Goal: Task Accomplishment & Management: Use online tool/utility

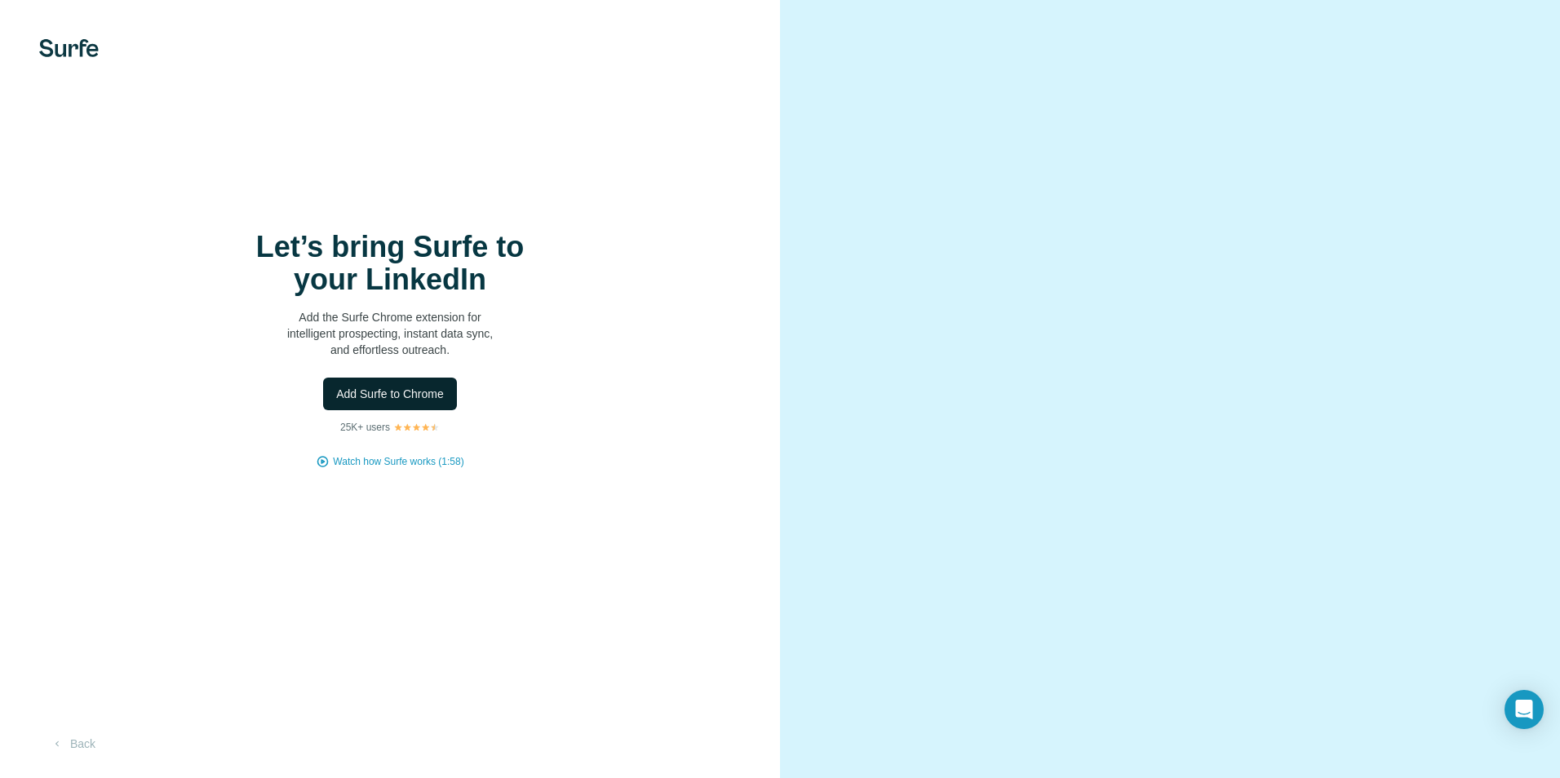
click at [421, 391] on span "Add Surfe to Chrome" at bounding box center [390, 394] width 108 height 16
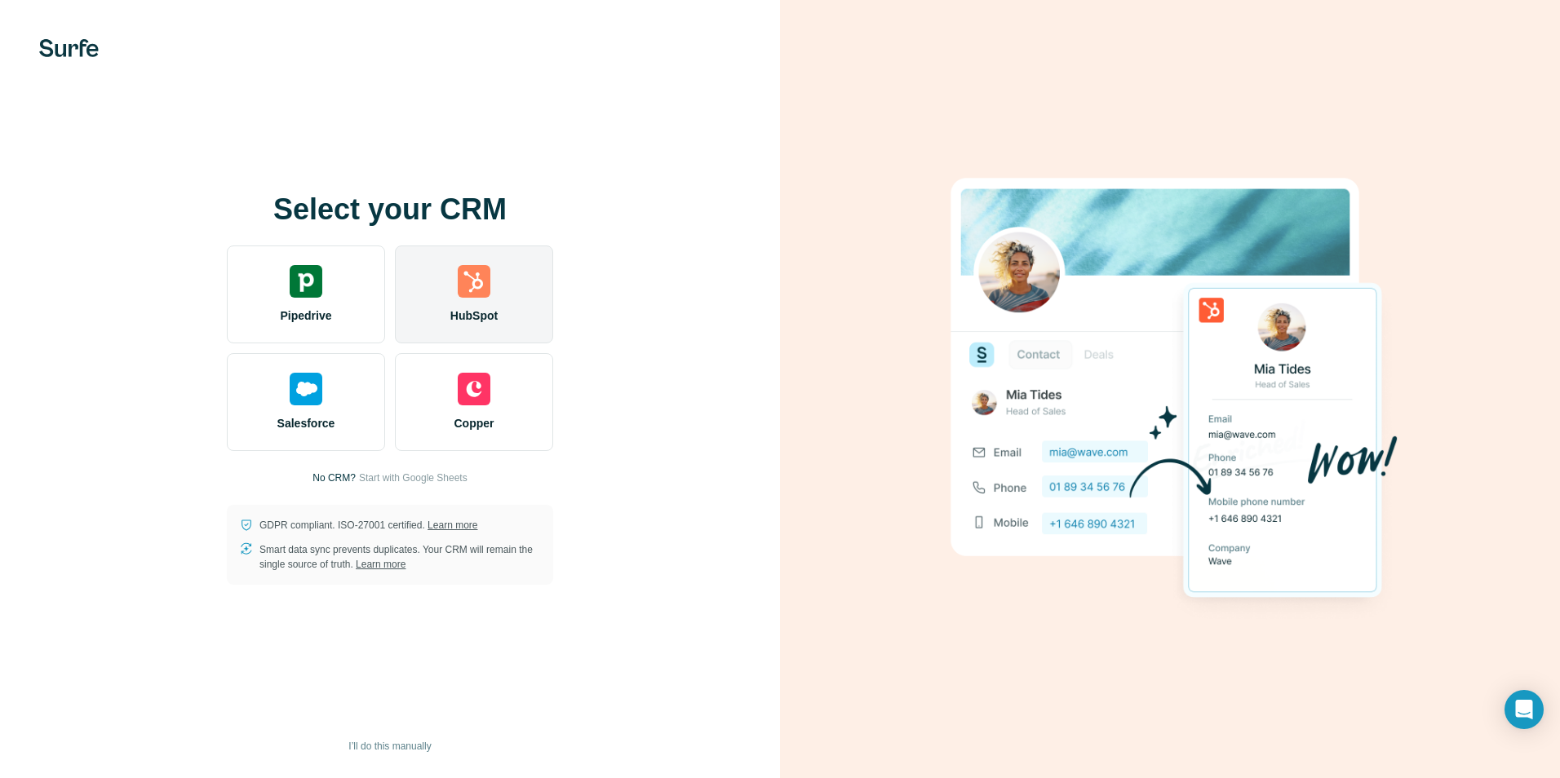
click at [490, 295] on div "HubSpot" at bounding box center [474, 295] width 158 height 98
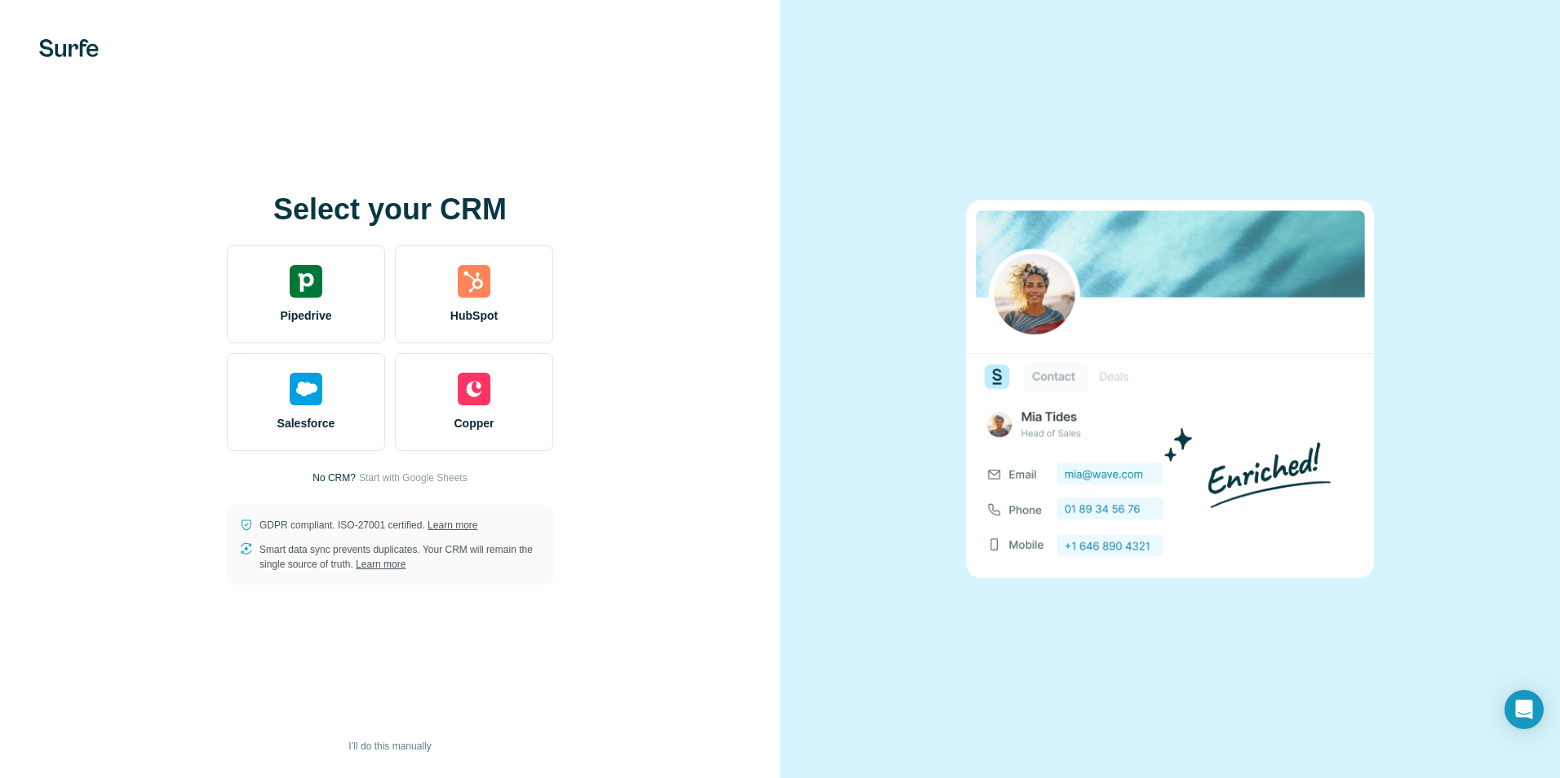
click at [759, 480] on div "Select your CRM Pipedrive HubSpot Salesforce Copper No CRM? Start with Google S…" at bounding box center [390, 389] width 780 height 778
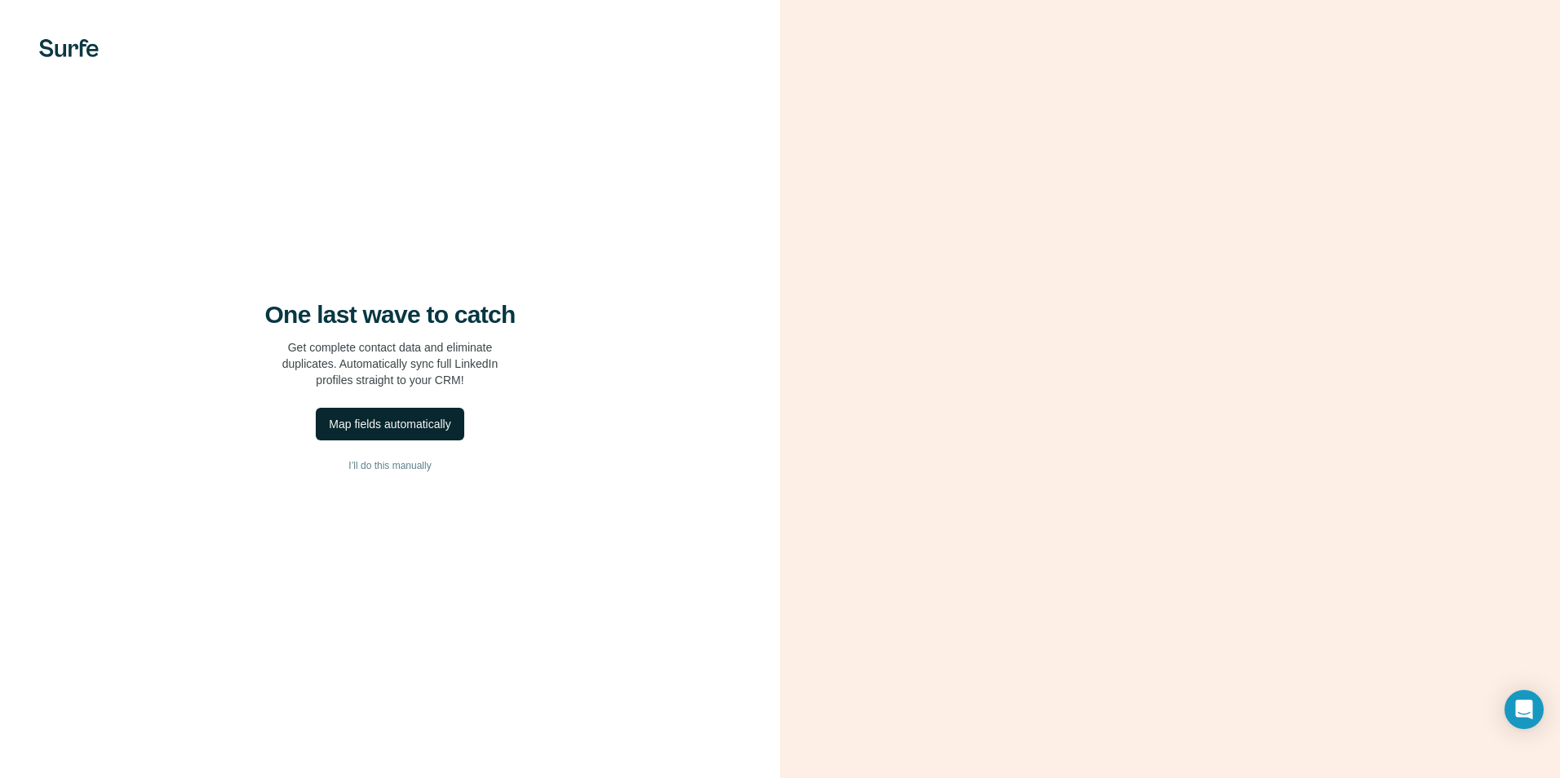
click at [450, 421] on div "Map fields automatically" at bounding box center [390, 424] width 122 height 16
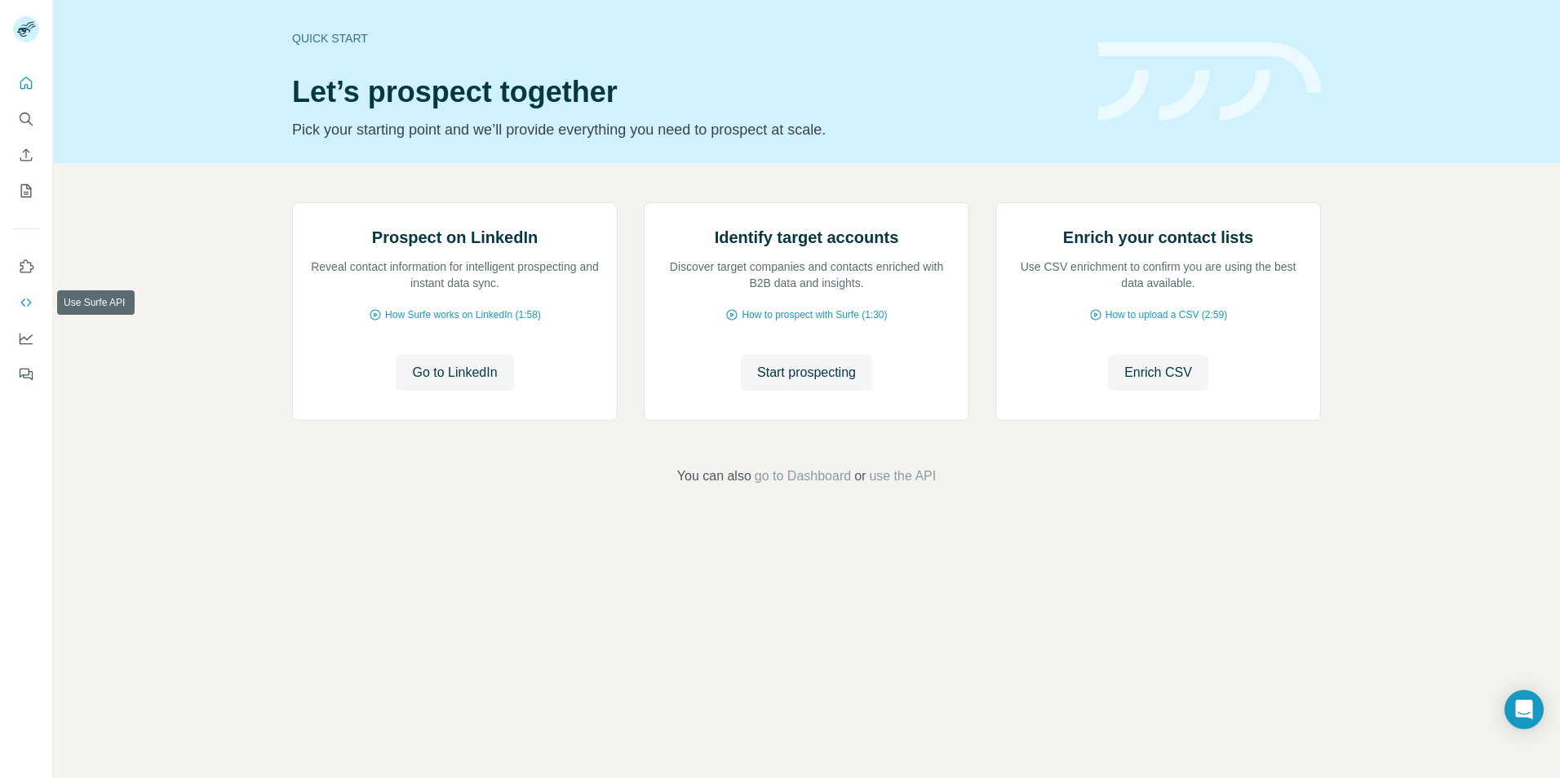
click at [24, 299] on icon "Use Surfe API" at bounding box center [25, 303] width 11 height 8
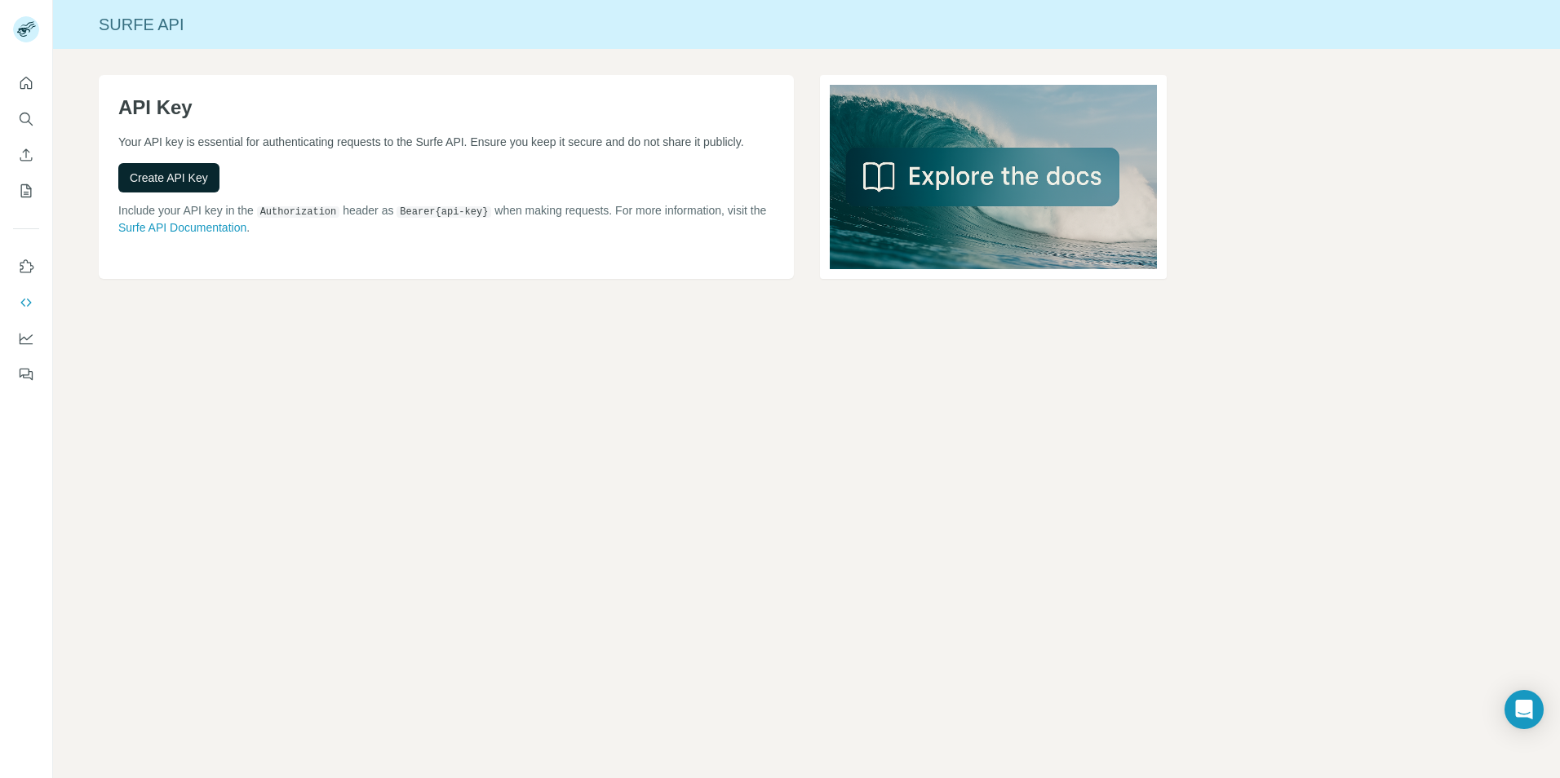
click at [168, 186] on span "Create API Key" at bounding box center [169, 178] width 78 height 16
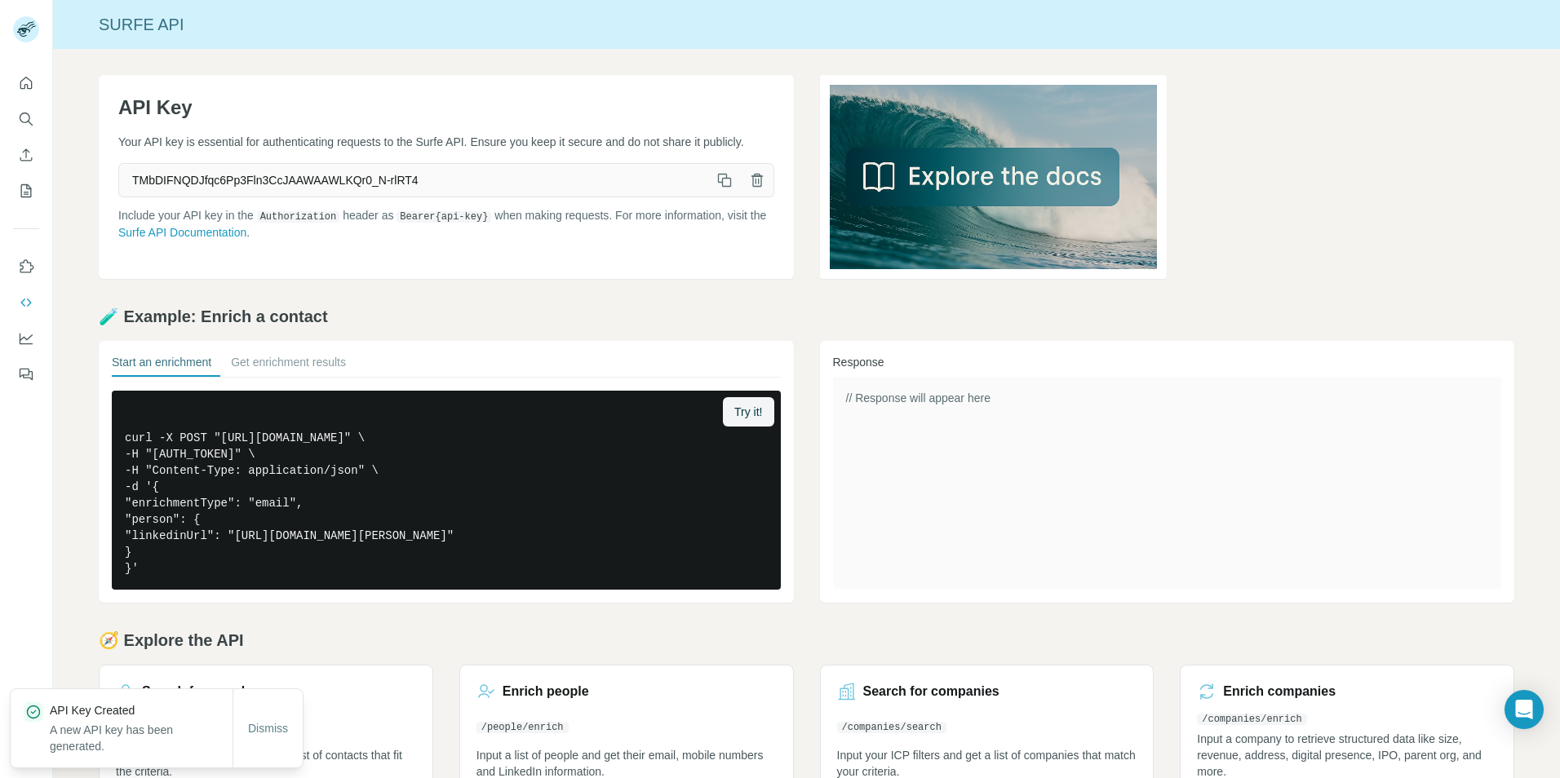
click at [721, 187] on icon "button" at bounding box center [725, 182] width 9 height 9
click at [717, 188] on icon "button" at bounding box center [724, 180] width 16 height 16
click at [246, 239] on link "Surfe API Documentation" at bounding box center [182, 232] width 128 height 13
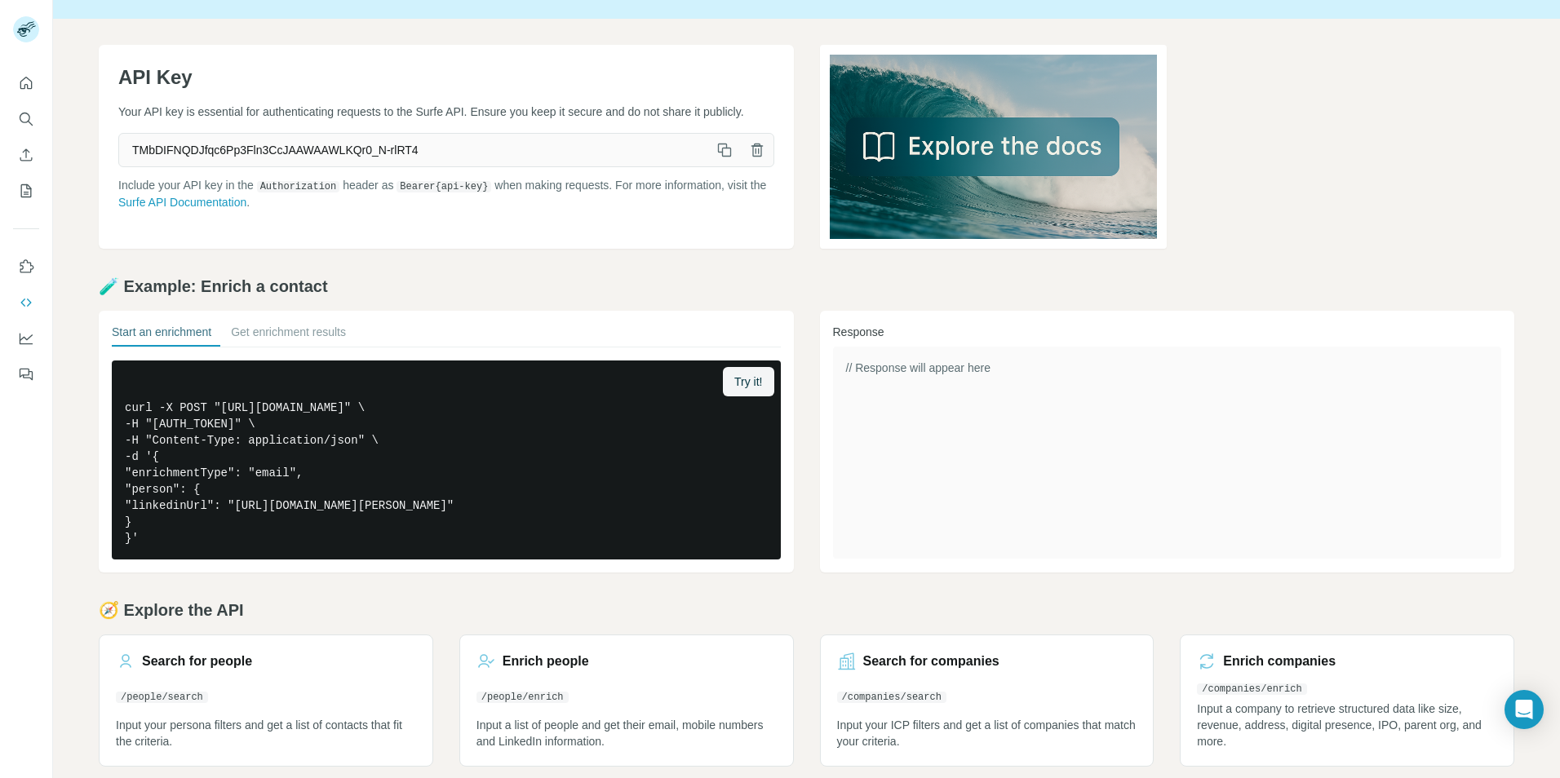
scroll to position [45, 0]
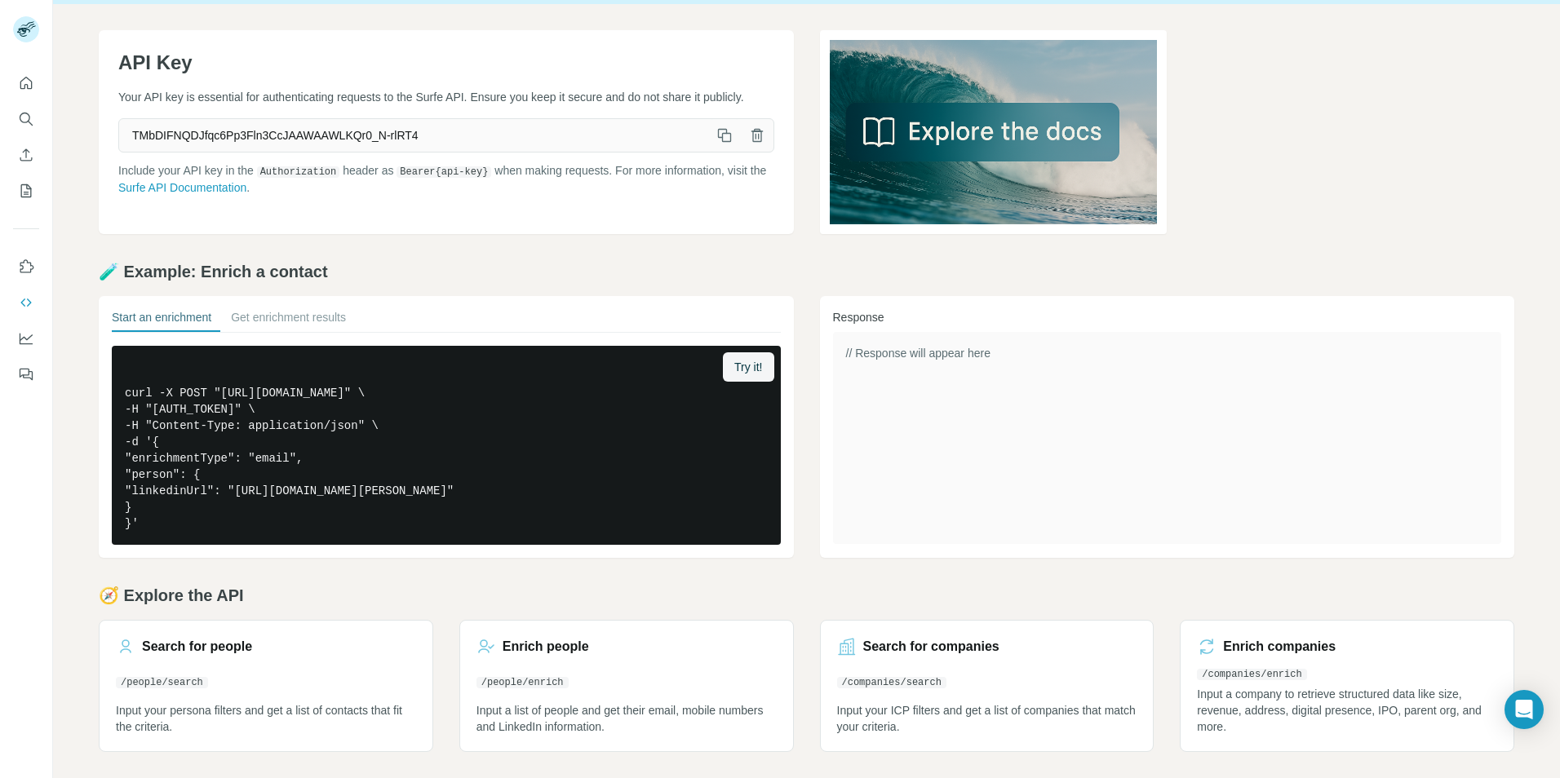
click at [716, 144] on icon "button" at bounding box center [724, 135] width 16 height 16
click at [700, 365] on icon "button" at bounding box center [705, 367] width 16 height 16
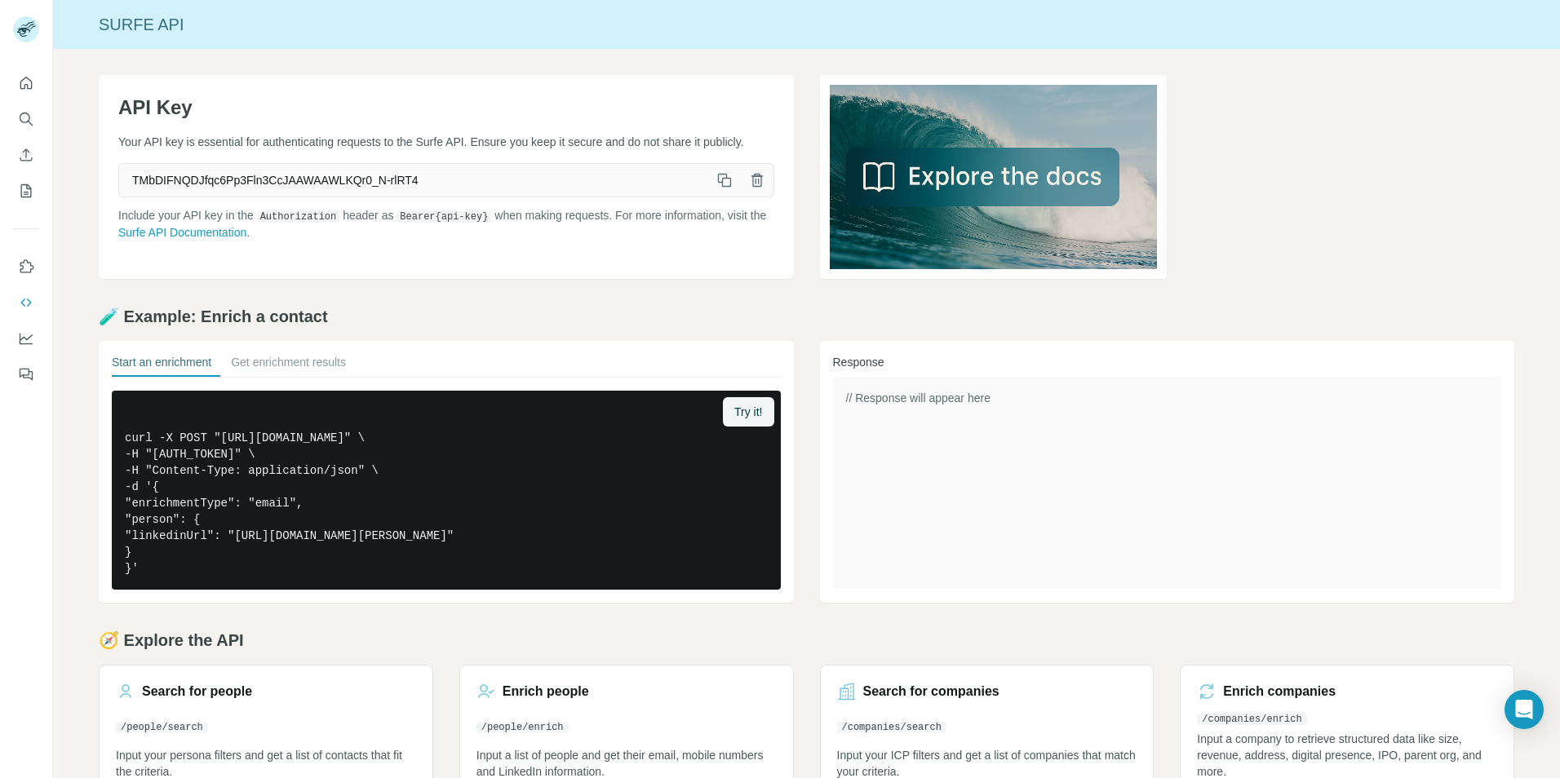
scroll to position [45, 0]
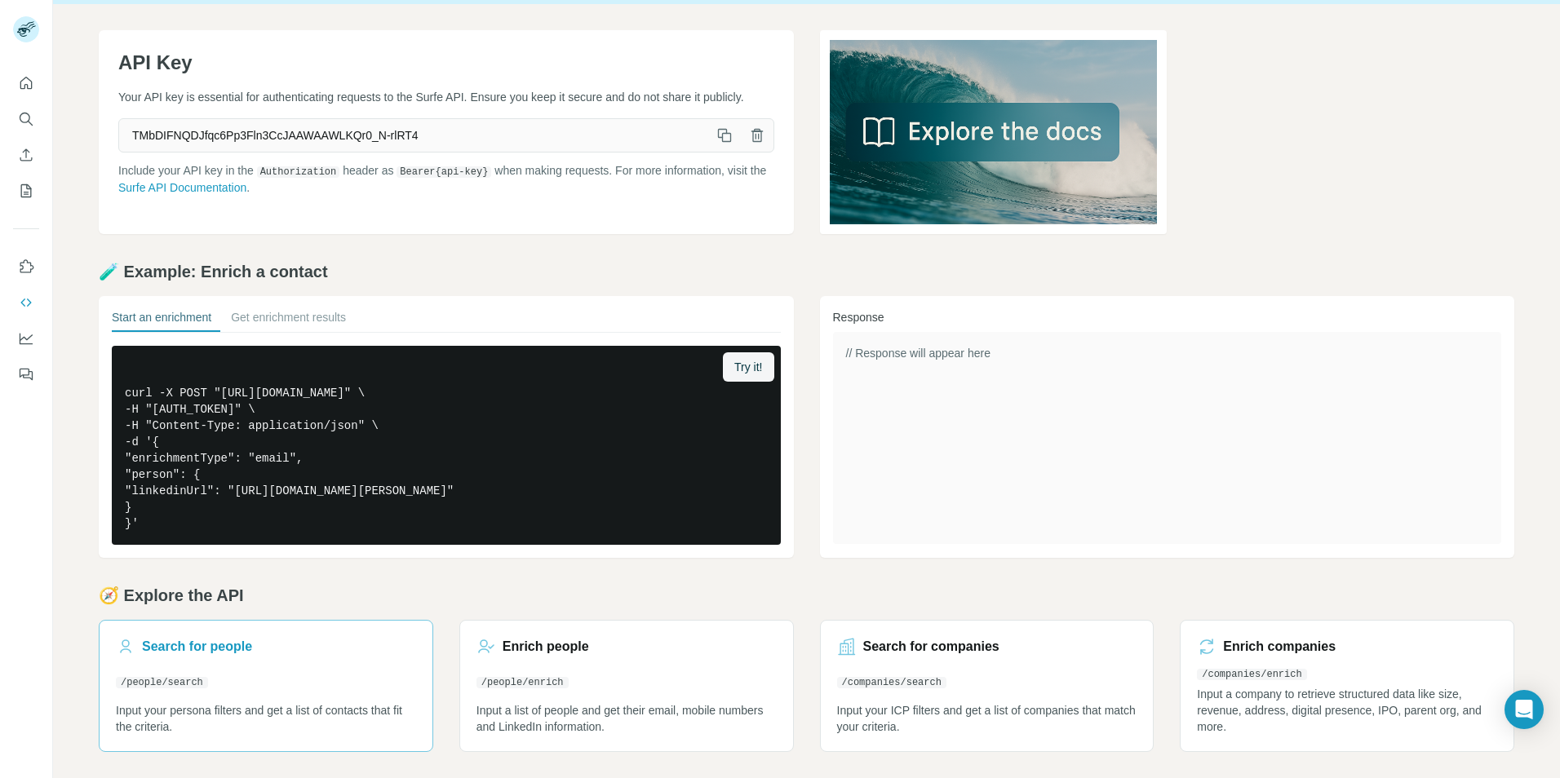
click at [215, 646] on h3 "Search for people" at bounding box center [197, 647] width 110 height 20
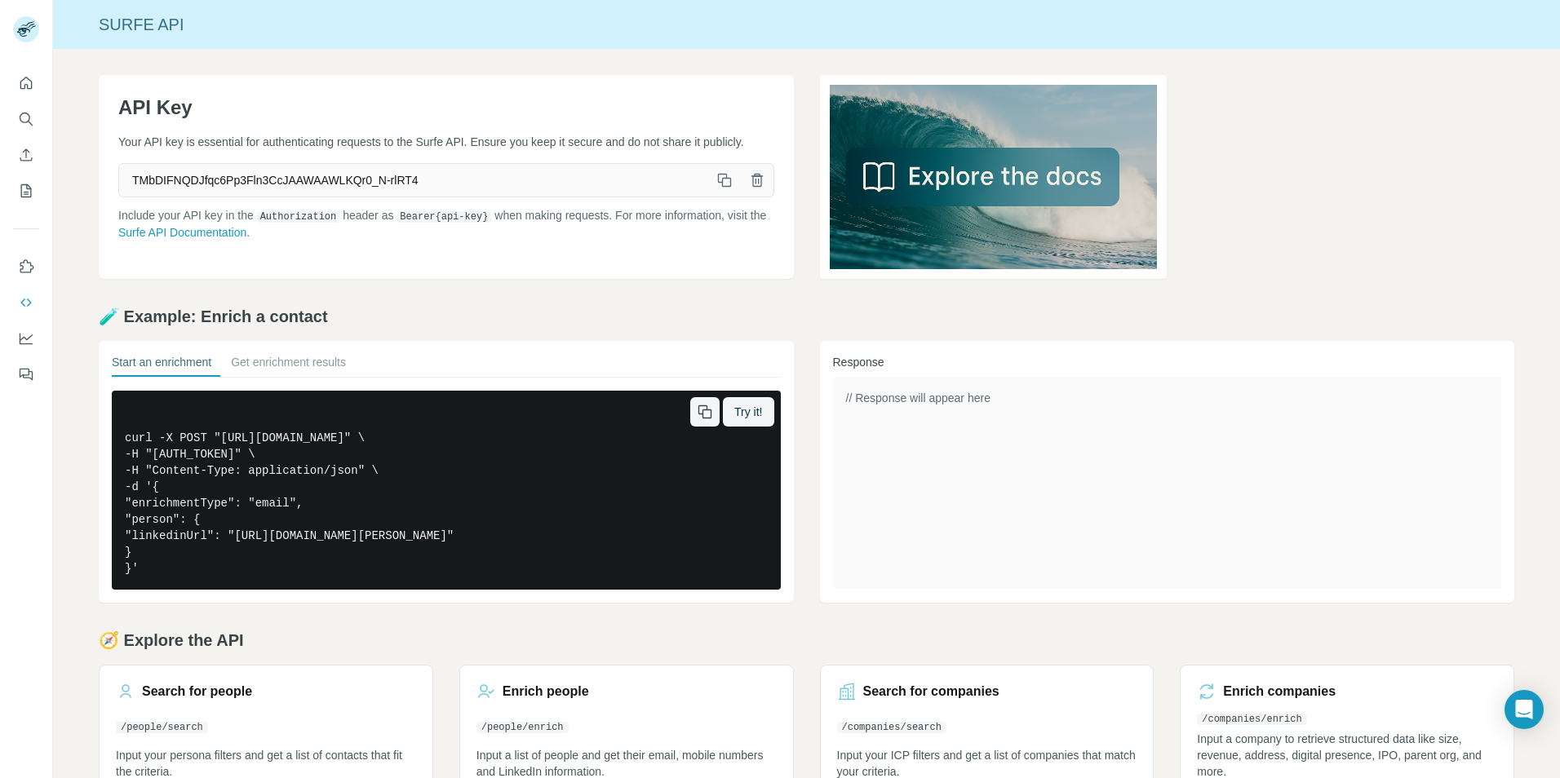
scroll to position [45, 0]
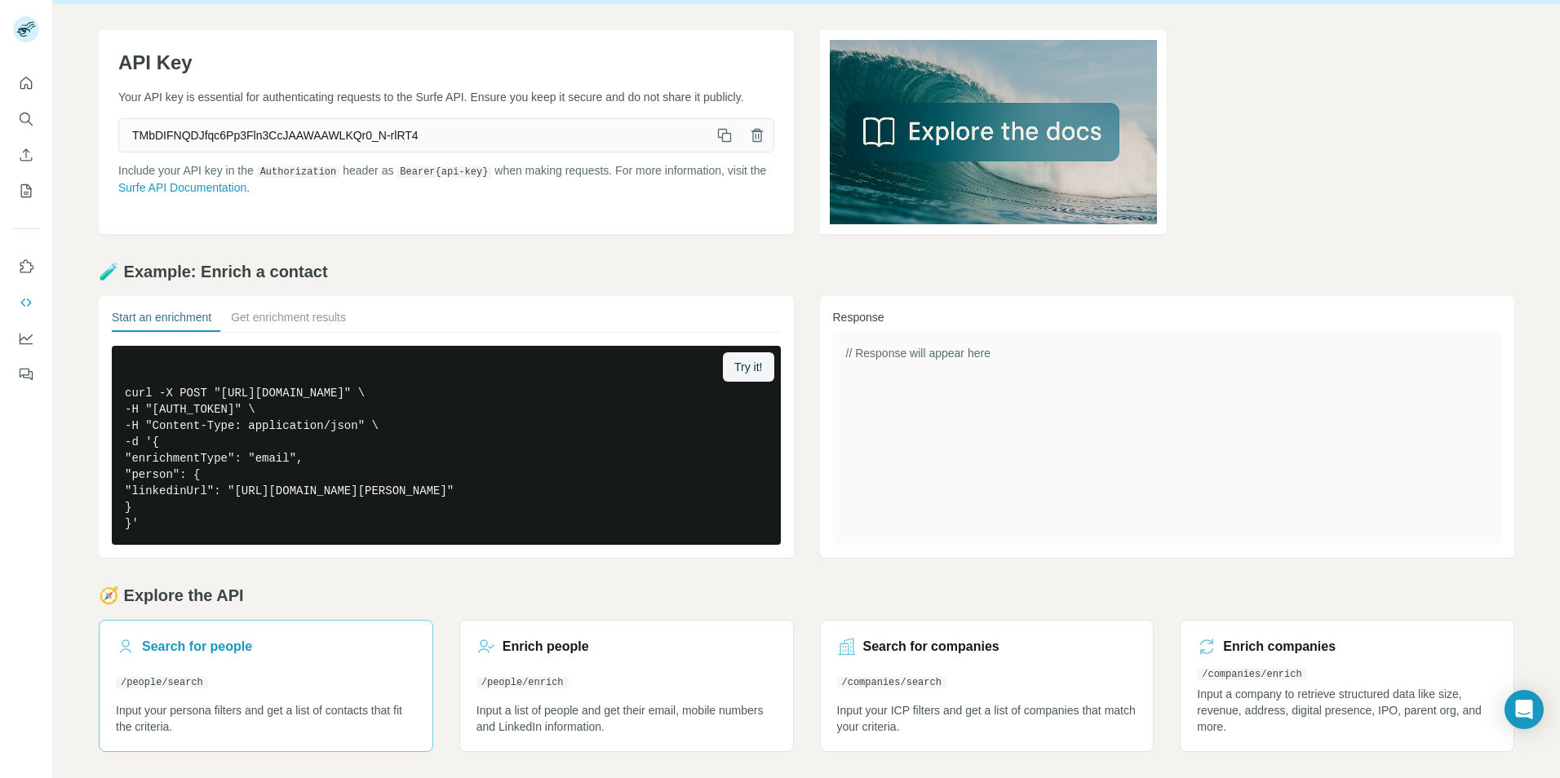
click at [216, 640] on h3 "Search for people" at bounding box center [197, 647] width 110 height 20
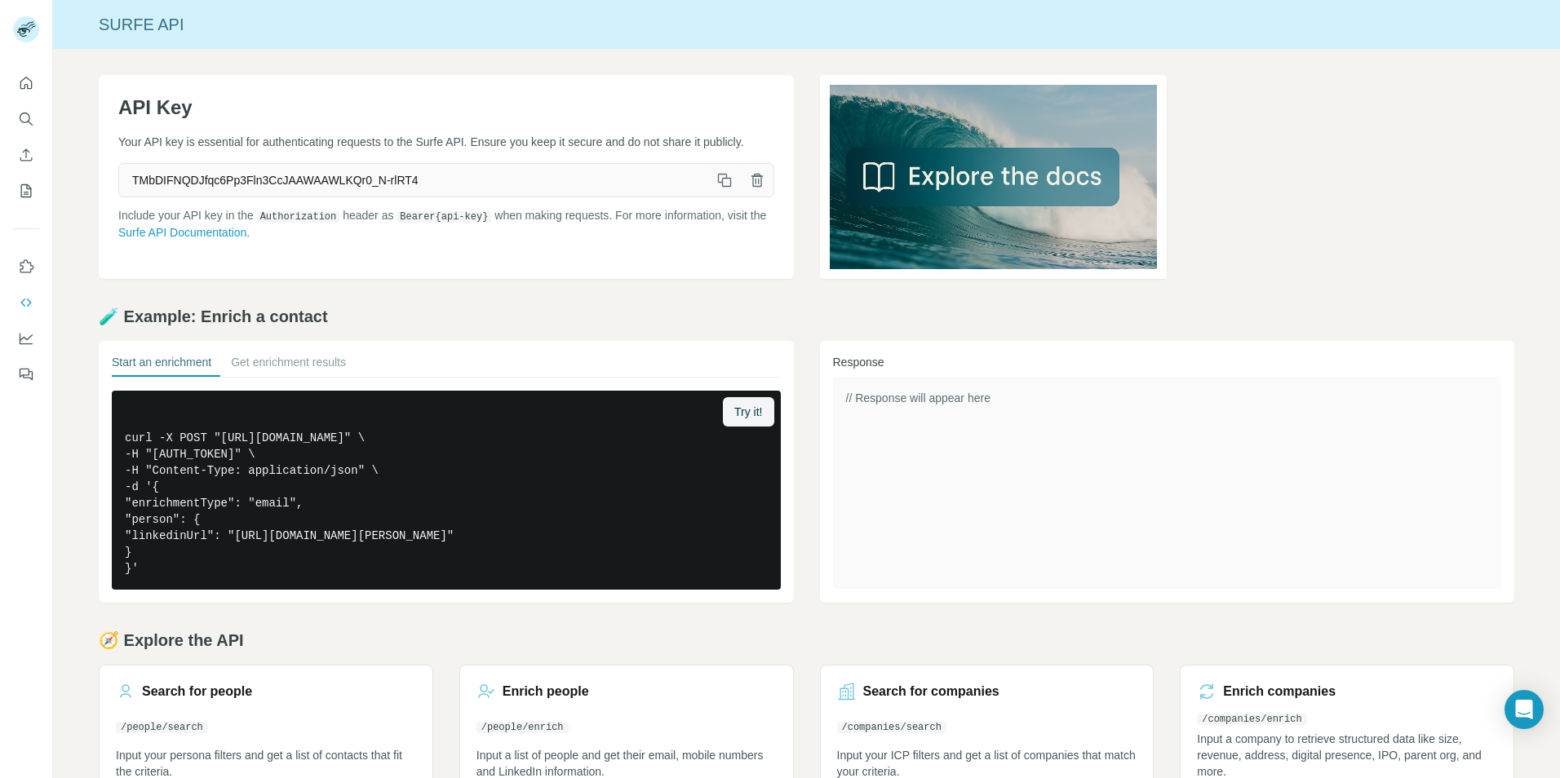
click at [725, 188] on icon "button" at bounding box center [724, 180] width 16 height 16
click at [716, 188] on icon "button" at bounding box center [724, 180] width 16 height 16
click at [217, 692] on h3 "Search for people" at bounding box center [197, 692] width 110 height 20
click at [723, 188] on icon "button" at bounding box center [724, 180] width 16 height 16
click at [724, 187] on icon "button" at bounding box center [725, 182] width 9 height 9
